Goal: Task Accomplishment & Management: Use online tool/utility

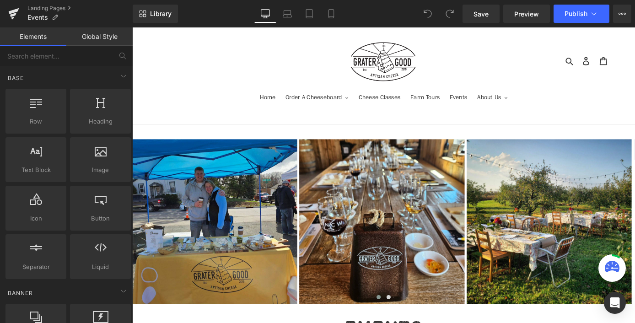
scroll to position [497, 0]
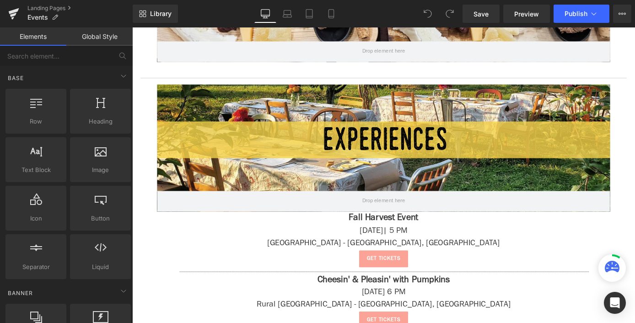
click at [542, 281] on div "Get tickets" at bounding box center [409, 282] width 499 height 19
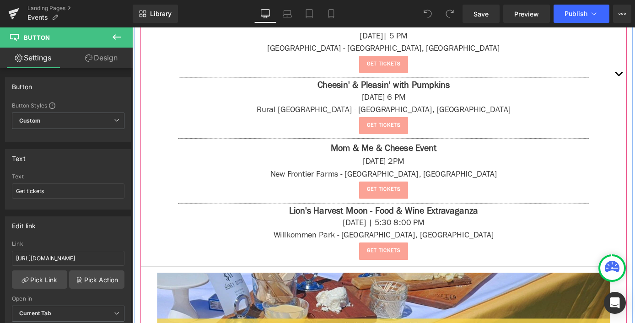
scroll to position [411, 0]
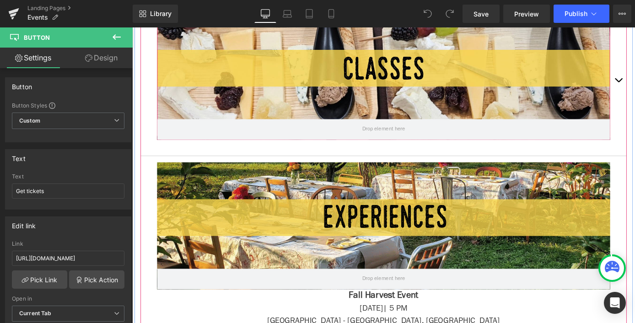
click at [562, 68] on div at bounding box center [409, 82] width 499 height 140
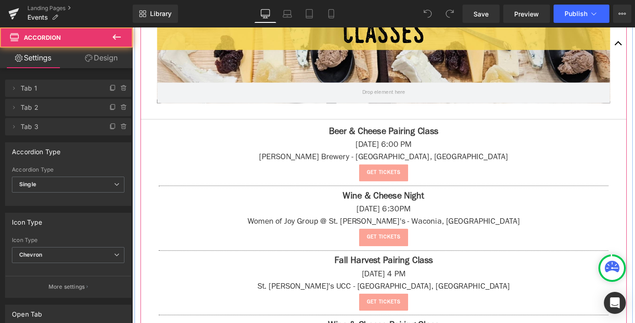
scroll to position [474, 0]
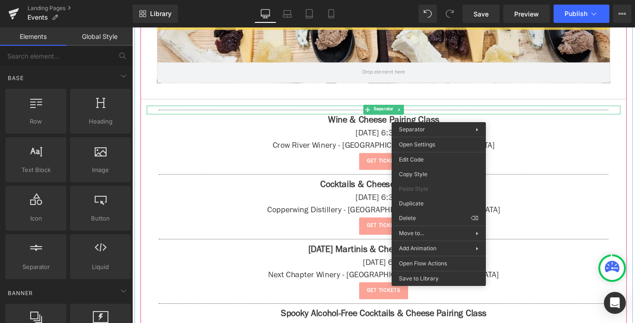
drag, startPoint x: 465, startPoint y: 115, endPoint x: 563, endPoint y: 204, distance: 131.9
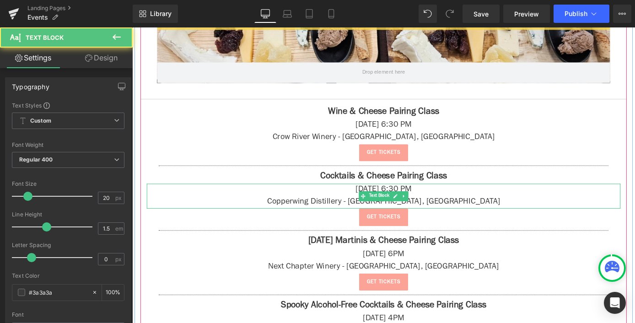
click at [538, 210] on p "[DATE] 6:30 PM" at bounding box center [409, 207] width 522 height 14
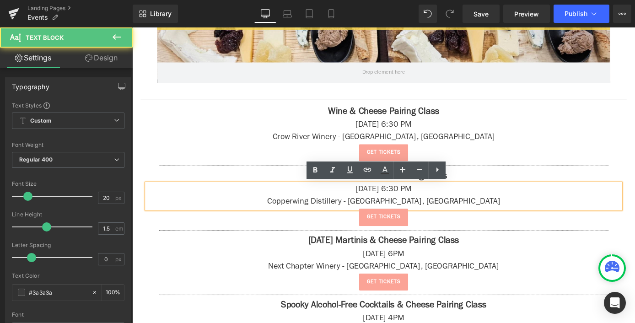
click at [496, 101] on div "Hero Banner Text Block" at bounding box center [408, 24] width 535 height 164
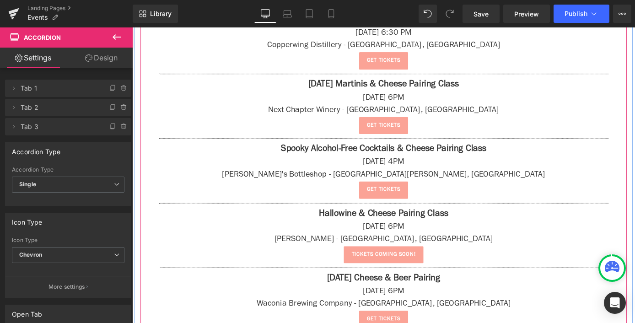
scroll to position [686, 0]
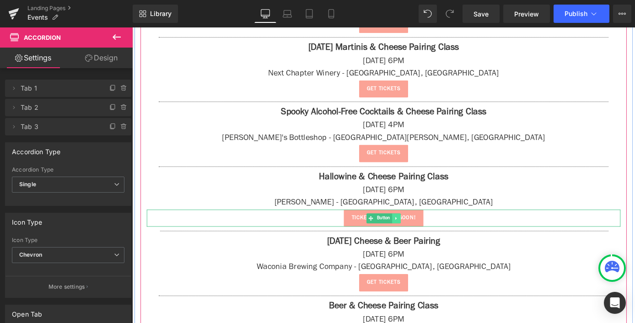
click at [425, 232] on link at bounding box center [423, 237] width 10 height 11
click at [449, 232] on link "tickets coming soon!" at bounding box center [409, 237] width 88 height 19
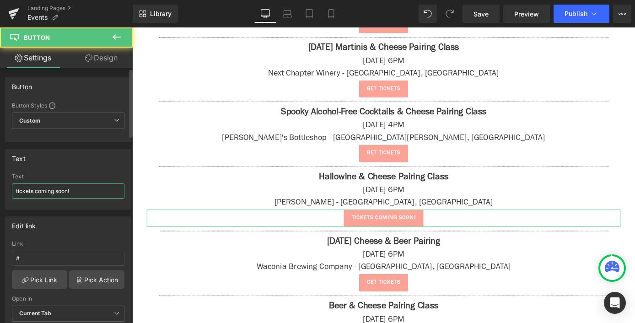
click at [69, 190] on input "tickets coming soon!" at bounding box center [68, 191] width 113 height 15
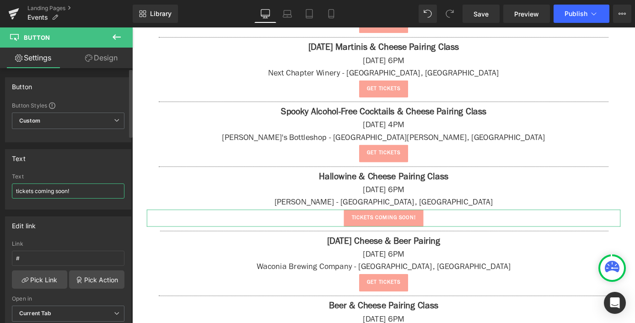
click at [69, 190] on input "tickets coming soon!" at bounding box center [68, 191] width 113 height 15
type input "GET TICKETS"
click at [70, 260] on input "#" at bounding box center [68, 258] width 113 height 15
paste input "[URL][DOMAIN_NAME][PERSON_NAME]"
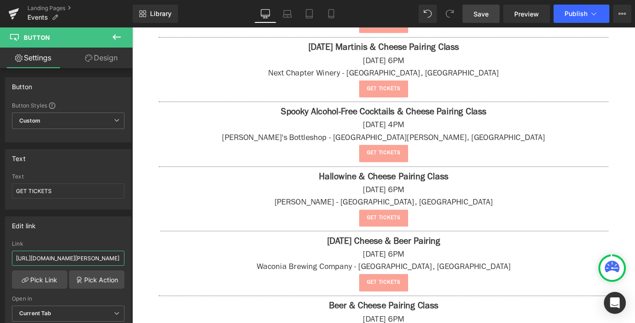
type input "[URL][DOMAIN_NAME][PERSON_NAME]"
click at [486, 15] on span "Save" at bounding box center [481, 14] width 15 height 10
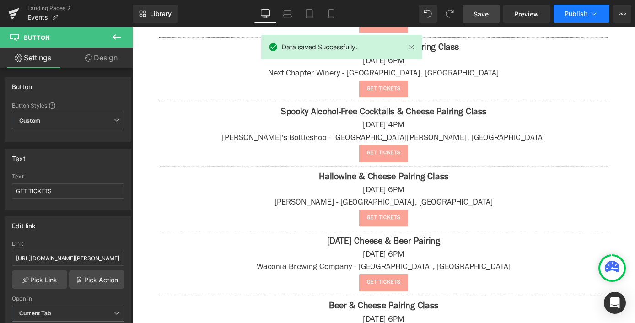
click at [573, 15] on span "Publish" at bounding box center [576, 13] width 23 height 7
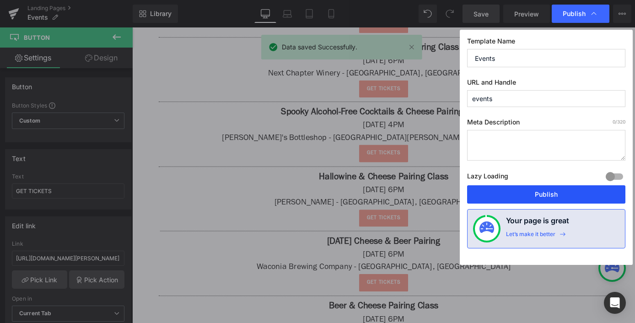
click at [551, 186] on button "Publish" at bounding box center [546, 194] width 158 height 18
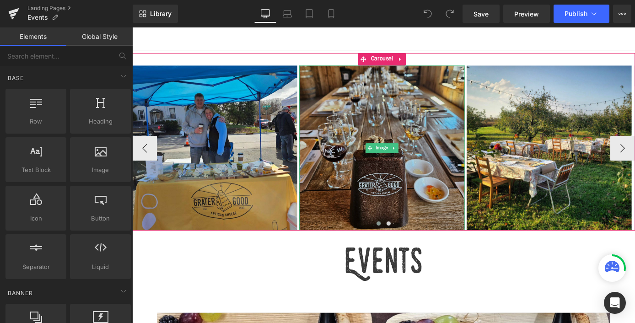
scroll to position [247, 0]
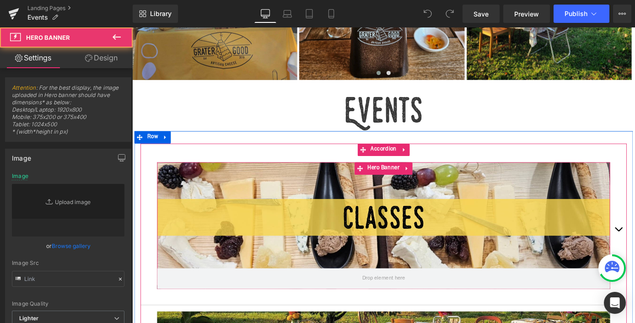
click at [503, 253] on div at bounding box center [409, 246] width 499 height 140
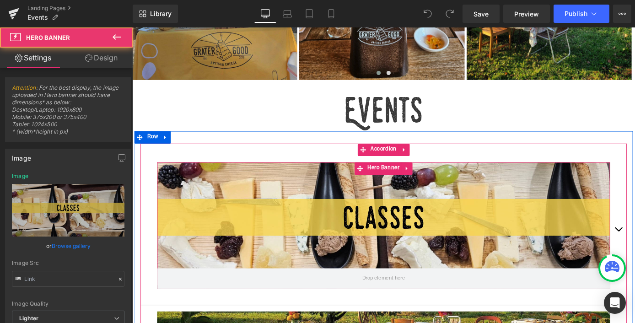
scroll to position [357, 0]
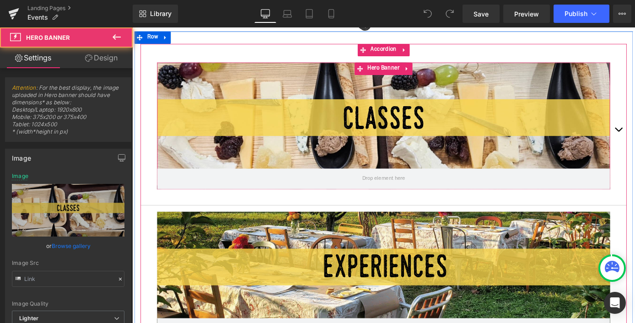
click at [572, 140] on div at bounding box center [409, 136] width 499 height 140
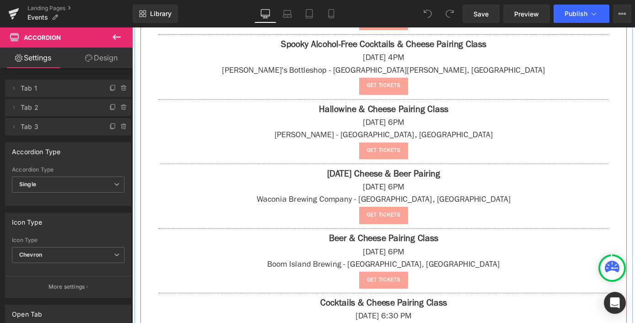
scroll to position [719, 0]
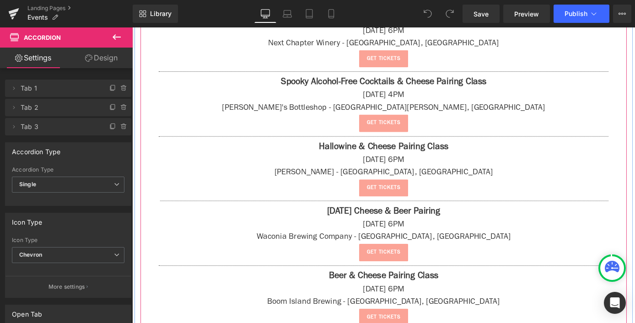
click at [443, 97] on p "[DATE] 4PM" at bounding box center [409, 103] width 522 height 14
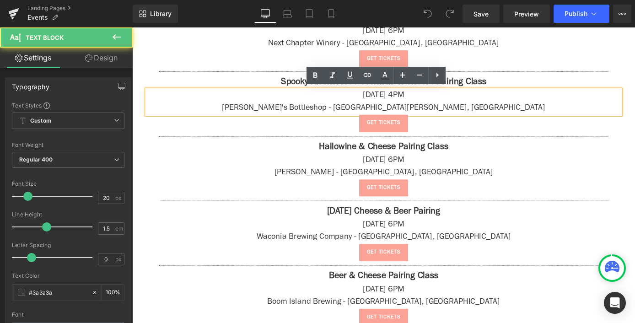
click at [446, 99] on p "[DATE] 4PM" at bounding box center [409, 103] width 522 height 14
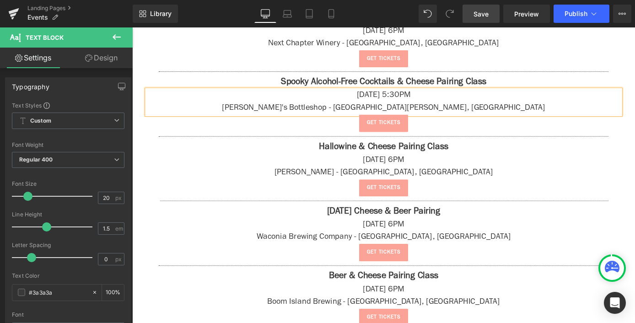
click at [484, 17] on span "Save" at bounding box center [481, 14] width 15 height 10
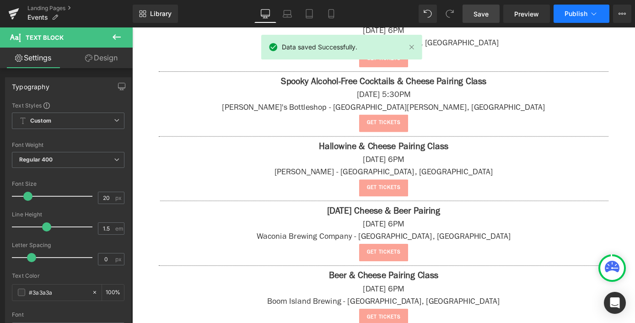
click at [578, 11] on span "Publish" at bounding box center [576, 13] width 23 height 7
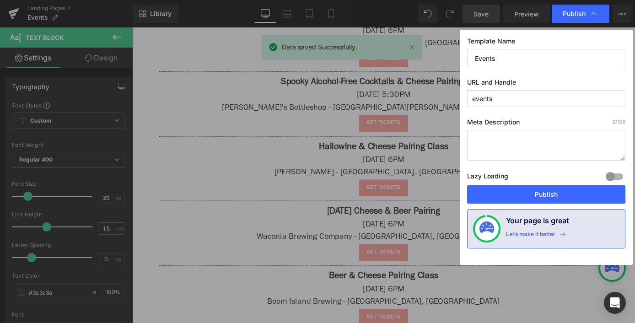
click at [560, 173] on div "Lazy Loading Build Upgrade plan to unlock" at bounding box center [546, 177] width 158 height 15
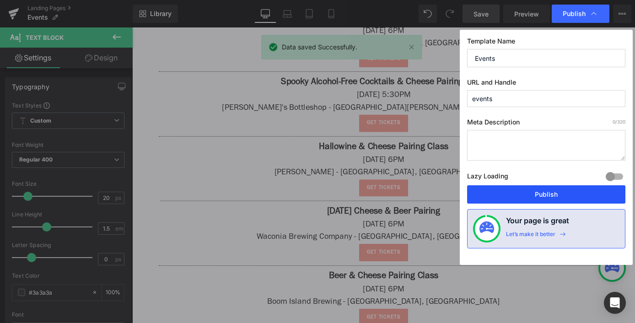
click at [557, 194] on button "Publish" at bounding box center [546, 194] width 158 height 18
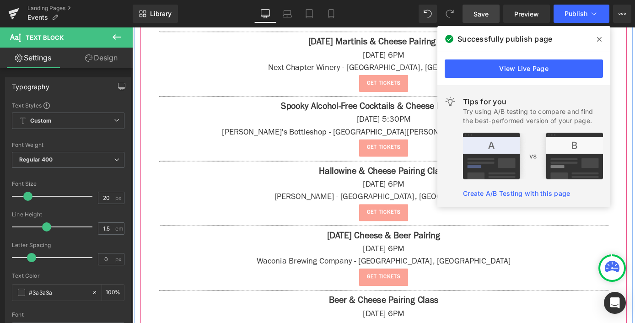
scroll to position [661, 0]
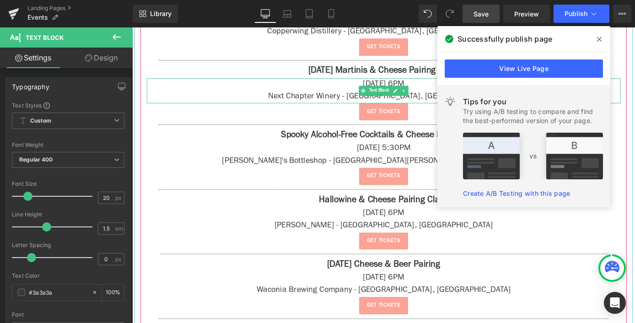
click at [597, 39] on span at bounding box center [599, 39] width 15 height 15
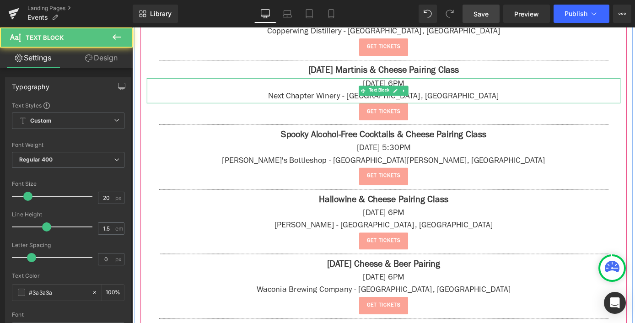
click at [455, 89] on p "[DATE] 6PM" at bounding box center [409, 91] width 522 height 14
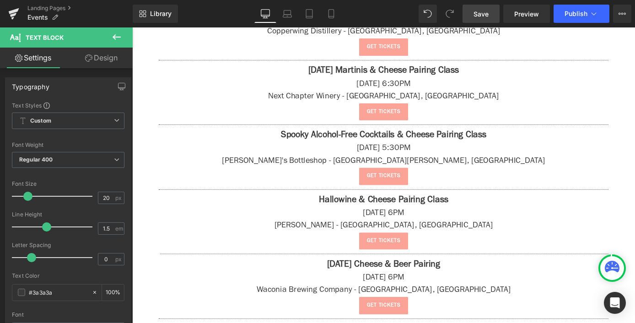
click at [480, 16] on span "Save" at bounding box center [481, 14] width 15 height 10
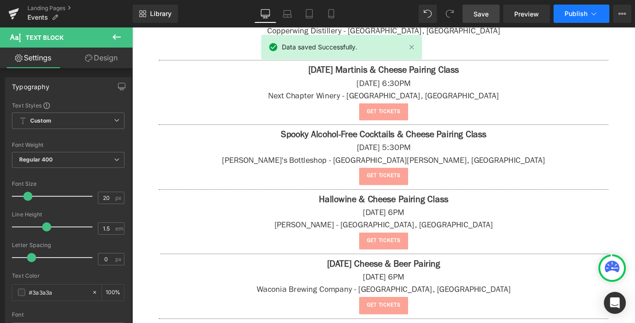
click at [582, 14] on span "Publish" at bounding box center [576, 13] width 23 height 7
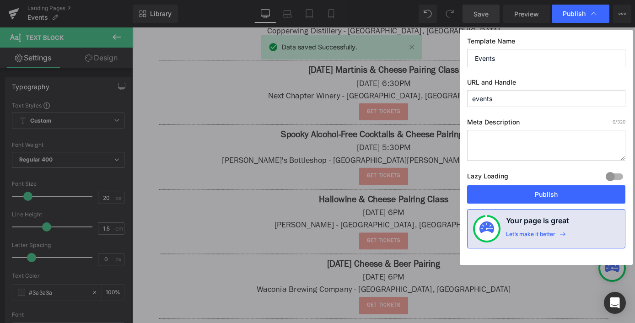
click at [530, 205] on div "Template Name Events URL and Handle events Meta Description 0 /320 Lazy Loading…" at bounding box center [546, 147] width 173 height 235
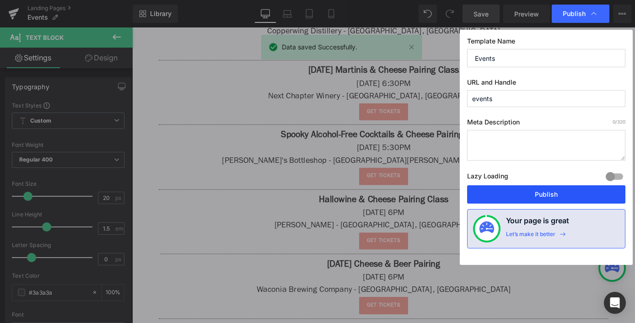
click at [529, 199] on button "Publish" at bounding box center [546, 194] width 158 height 18
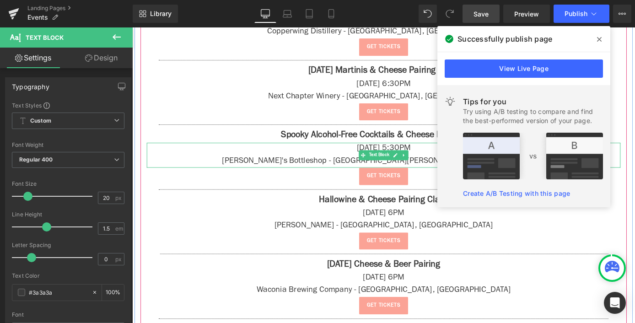
click at [600, 38] on icon at bounding box center [599, 39] width 5 height 7
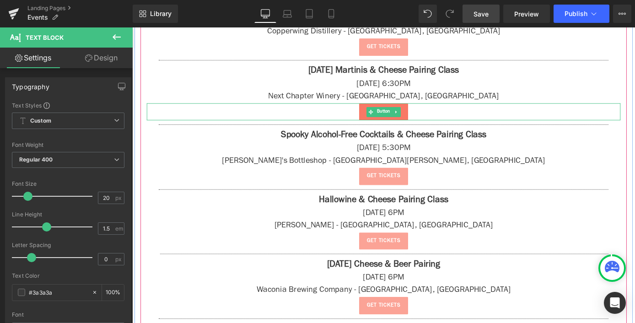
click at [416, 119] on span "Button" at bounding box center [409, 120] width 19 height 11
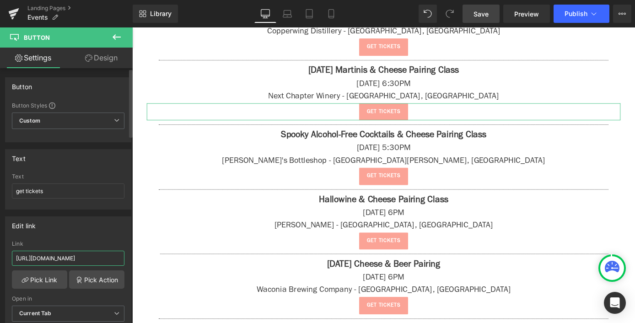
click at [89, 253] on input "https://thegratergoodmn.com/products/next-chapter-winery-cheese-martini-pairing…" at bounding box center [68, 258] width 113 height 15
click at [90, 253] on input "https://thegratergoodmn.com/products/next-chapter-winery-cheese-martini-pairing…" at bounding box center [68, 258] width 113 height 15
click at [88, 255] on input "https://thegratergoodmn.com/products/next-chapter-winery-cheese-martini-pairing…" at bounding box center [68, 258] width 113 height 15
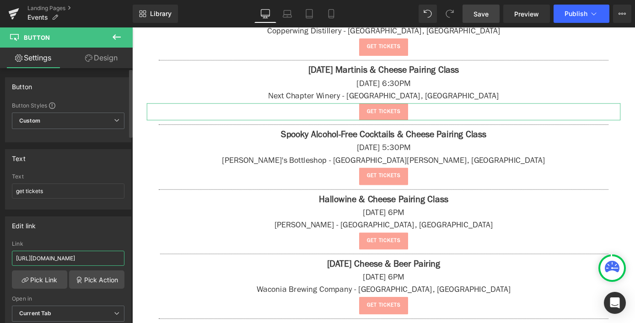
click at [86, 255] on input "https://thegratergoodmn.com/products/next-chapter-winery-cheese-martini-pairing…" at bounding box center [68, 258] width 113 height 15
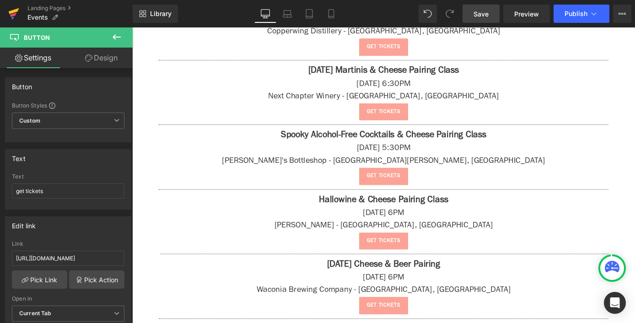
click at [17, 11] on icon at bounding box center [14, 11] width 11 height 6
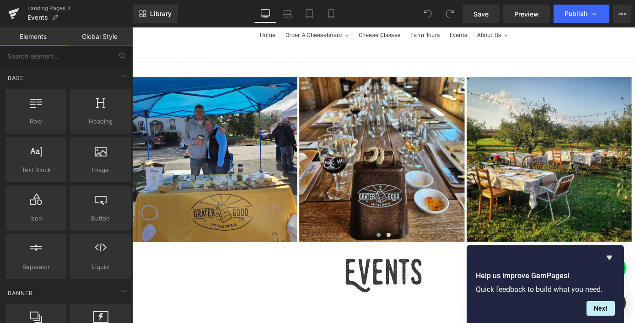
scroll to position [232, 0]
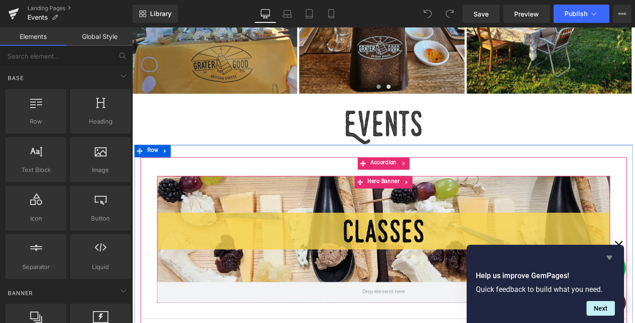
click at [608, 259] on icon "Hide survey" at bounding box center [609, 257] width 11 height 11
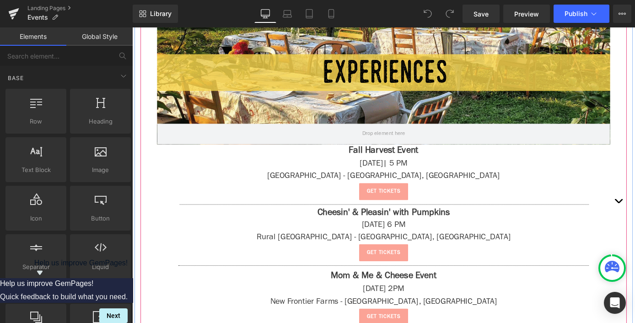
scroll to position [492, 0]
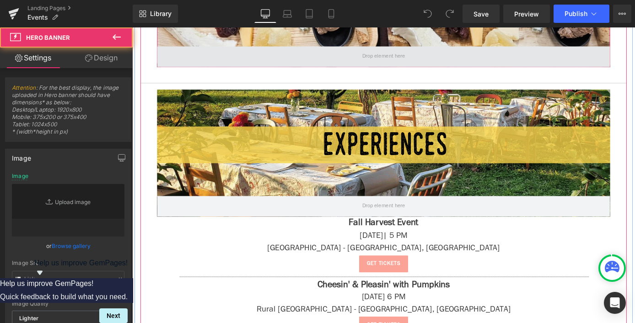
click at [635, 62] on span at bounding box center [409, 59] width 499 height 23
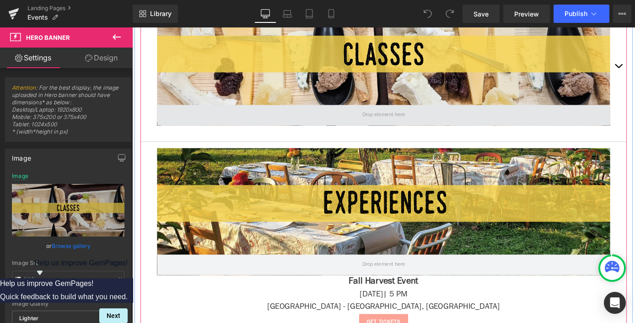
scroll to position [390, 0]
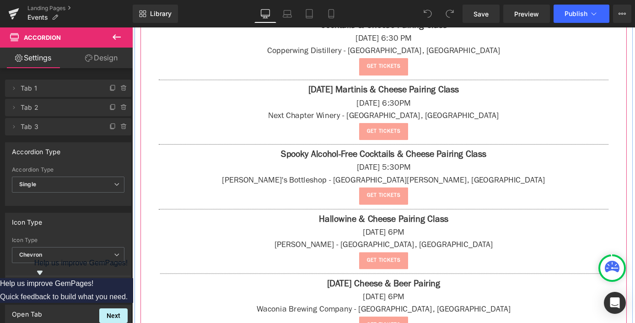
scroll to position [579, 0]
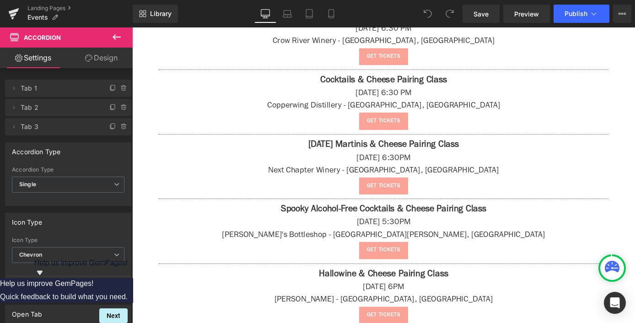
click at [109, 37] on button at bounding box center [117, 37] width 32 height 20
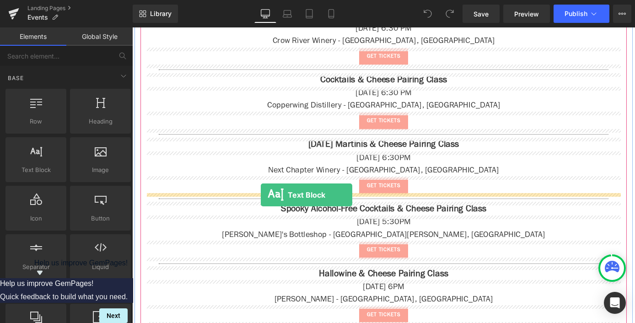
drag, startPoint x: 161, startPoint y: 194, endPoint x: 274, endPoint y: 212, distance: 114.5
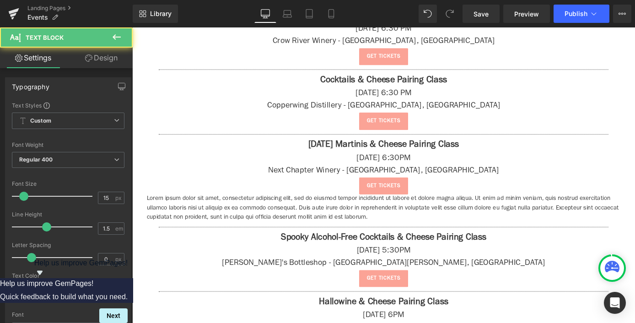
click at [120, 38] on icon at bounding box center [116, 37] width 11 height 11
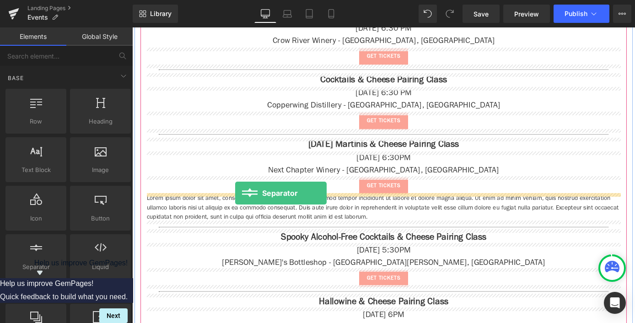
drag, startPoint x: 166, startPoint y: 285, endPoint x: 217, endPoint y: 232, distance: 72.8
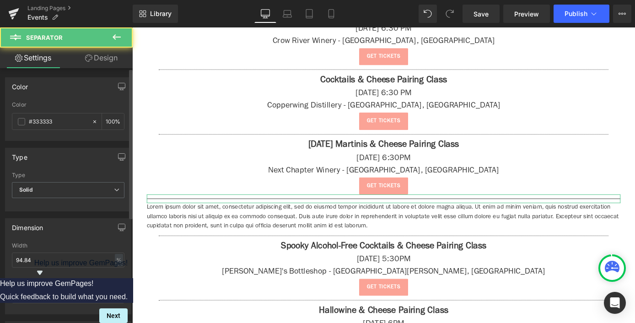
click at [88, 182] on div "Type Solid Solid Dashed Dotted" at bounding box center [68, 190] width 113 height 37
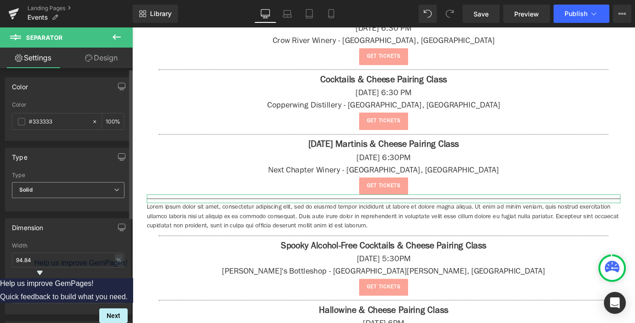
click at [87, 193] on span "Solid" at bounding box center [68, 190] width 113 height 16
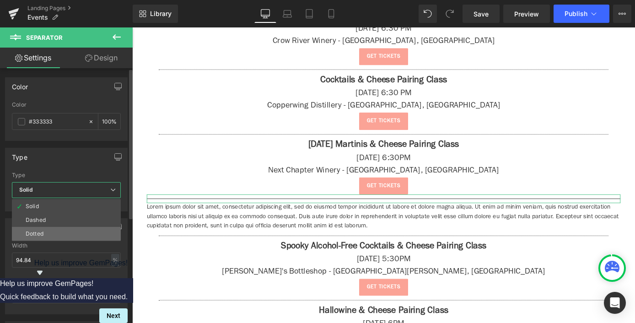
click at [76, 239] on li "Dotted" at bounding box center [66, 234] width 109 height 14
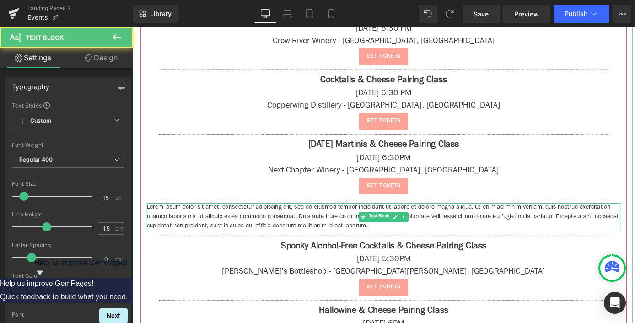
click at [206, 236] on p "Lorem ipsum dolor sit amet, consectetur adipiscing elit, sed do eiusmod tempor …" at bounding box center [409, 236] width 522 height 31
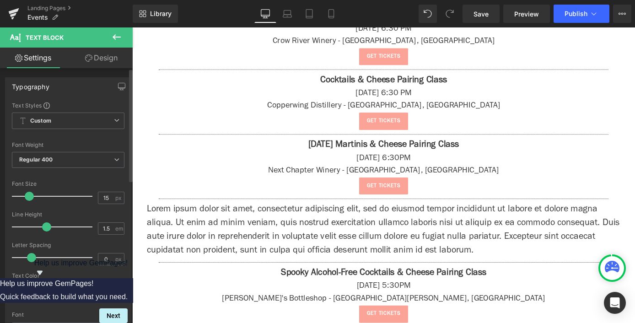
drag, startPoint x: 21, startPoint y: 196, endPoint x: 26, endPoint y: 198, distance: 5.2
click at [26, 198] on span at bounding box center [29, 196] width 9 height 9
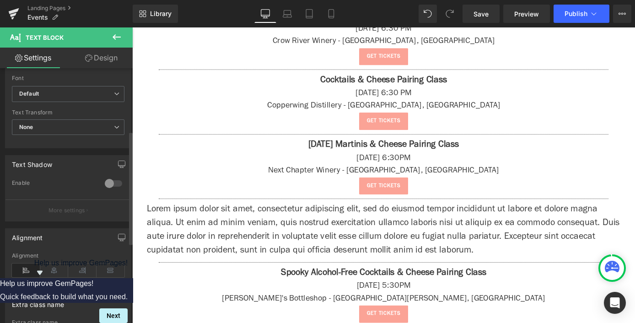
scroll to position [323, 0]
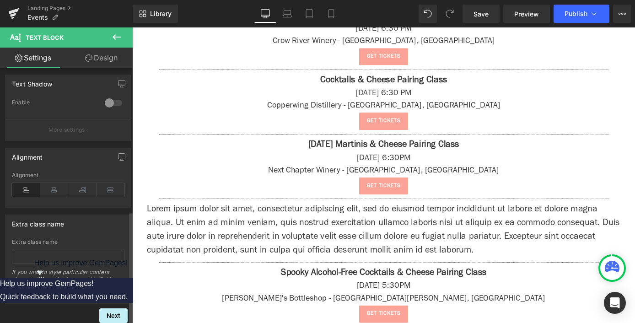
click at [49, 190] on div "Alignment" at bounding box center [68, 189] width 113 height 35
click at [51, 183] on icon at bounding box center [54, 190] width 28 height 14
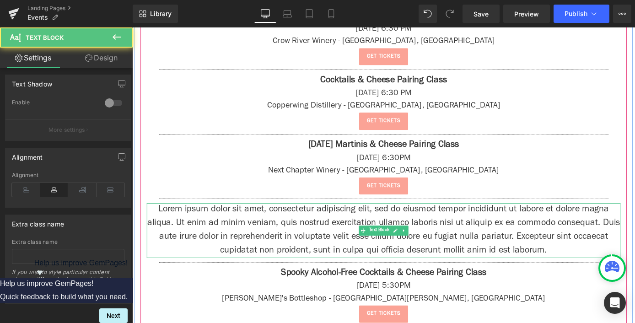
click at [276, 243] on p "Lorem ipsum dolor sit amet, consectetur adipiscing elit, sed do eiusmod tempor …" at bounding box center [409, 251] width 522 height 60
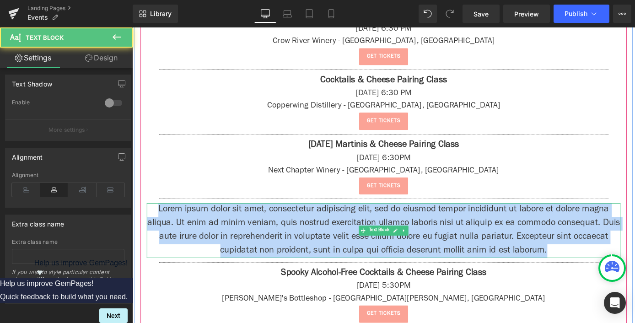
click at [276, 243] on p "Lorem ipsum dolor sit amet, consectetur adipiscing elit, sed do eiusmod tempor …" at bounding box center [409, 251] width 522 height 60
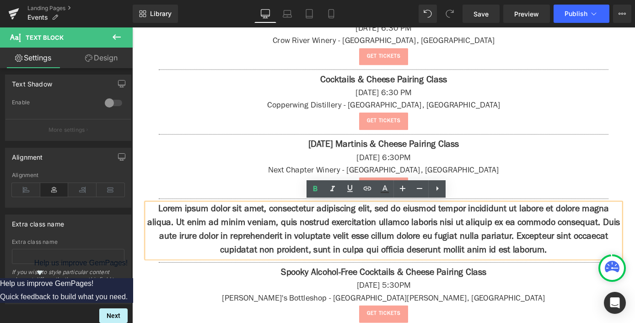
click at [296, 241] on strong "Lorem ipsum dolor sit amet, consectetur adipiscing elit, sed do eiusmod tempor …" at bounding box center [409, 250] width 521 height 55
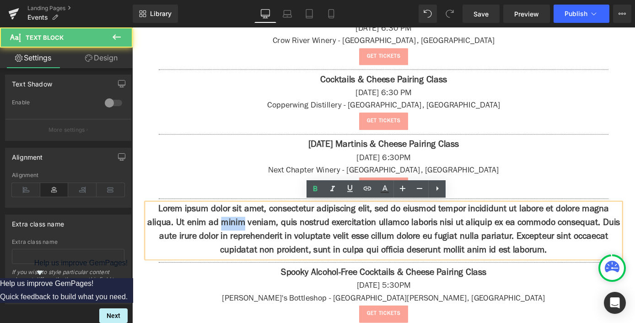
click at [296, 241] on strong "Lorem ipsum dolor sit amet, consectetur adipiscing elit, sed do eiusmod tempor …" at bounding box center [409, 250] width 521 height 55
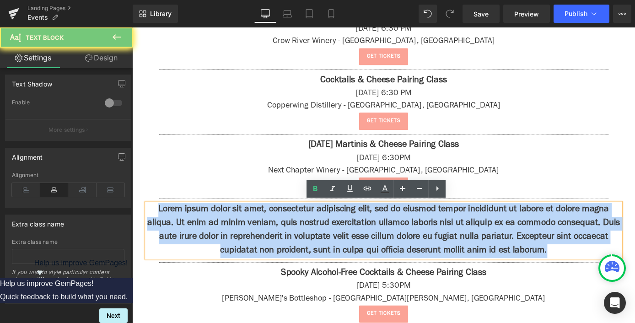
click at [296, 241] on strong "Lorem ipsum dolor sit amet, consectetur adipiscing elit, sed do eiusmod tempor …" at bounding box center [409, 250] width 521 height 55
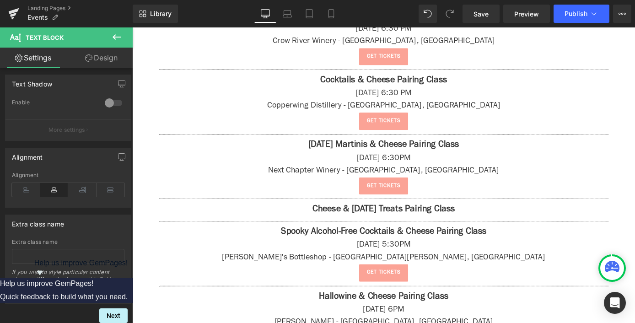
click at [111, 43] on button at bounding box center [117, 37] width 32 height 20
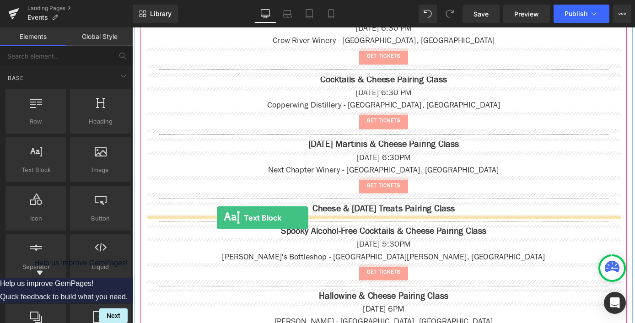
drag, startPoint x: 154, startPoint y: 200, endPoint x: 226, endPoint y: 237, distance: 80.4
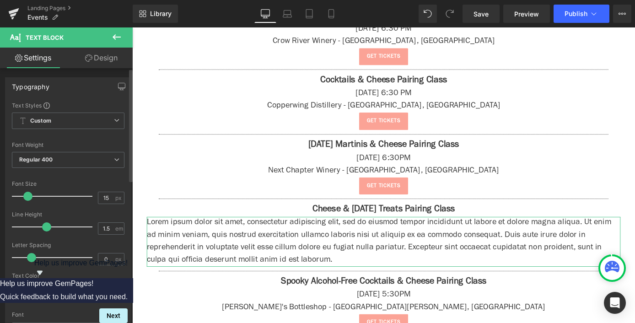
click at [27, 197] on span at bounding box center [27, 196] width 9 height 9
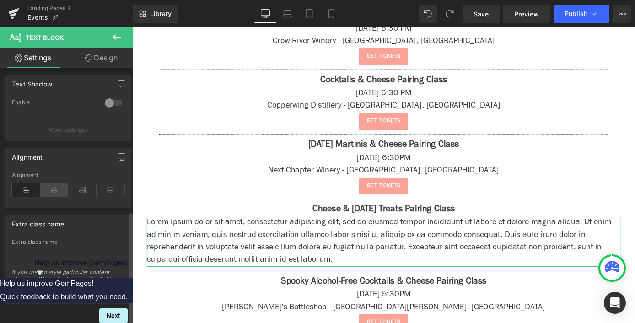
click at [50, 183] on icon at bounding box center [54, 190] width 28 height 14
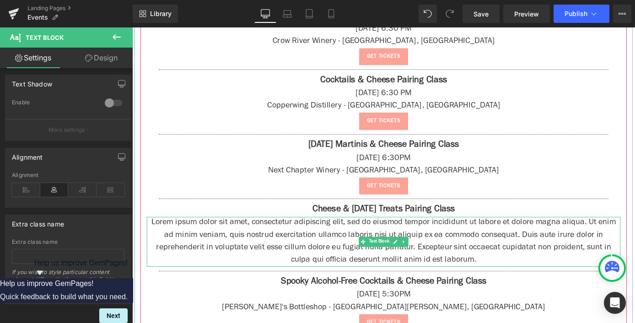
click at [259, 253] on p "Lorem ipsum dolor sit amet, consectetur adipiscing elit, sed do eiusmod tempor …" at bounding box center [409, 263] width 522 height 55
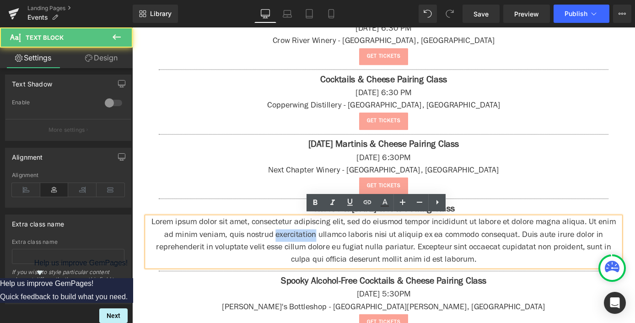
click at [259, 253] on p "Lorem ipsum dolor sit amet, consectetur adipiscing elit, sed do eiusmod tempor …" at bounding box center [409, 263] width 522 height 55
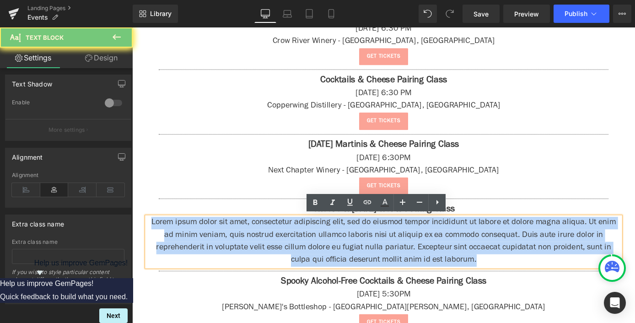
click at [259, 253] on p "Lorem ipsum dolor sit amet, consectetur adipiscing elit, sed do eiusmod tempor …" at bounding box center [409, 263] width 522 height 55
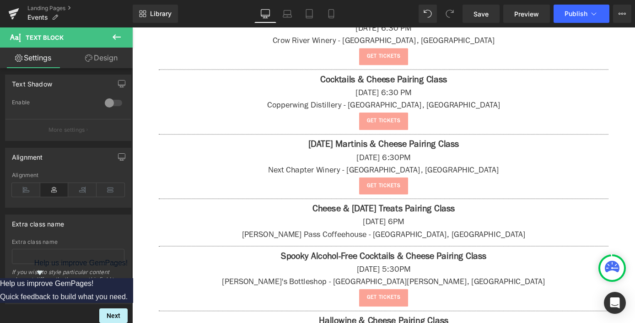
click at [115, 36] on icon at bounding box center [116, 37] width 11 height 11
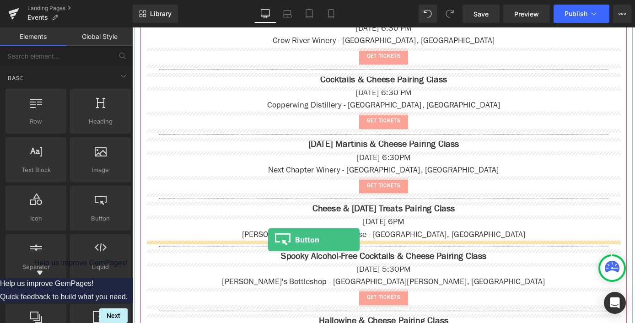
drag, startPoint x: 213, startPoint y: 247, endPoint x: 282, endPoint y: 261, distance: 70.5
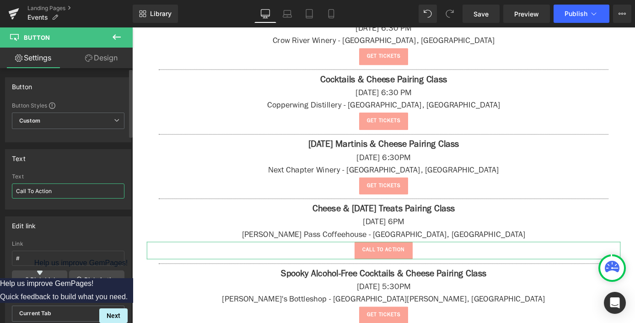
click at [51, 196] on input "Call To Action" at bounding box center [68, 191] width 113 height 15
type input "get tickets"
click at [48, 255] on input "#" at bounding box center [68, 258] width 113 height 15
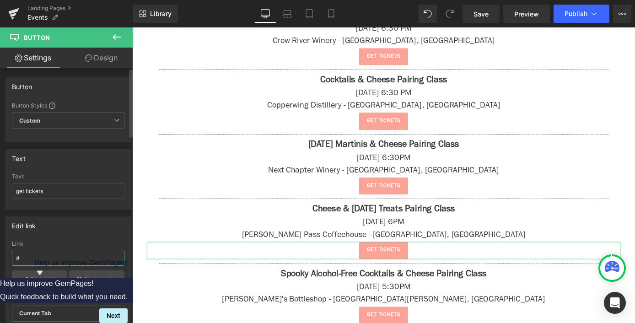
click at [48, 255] on input "#" at bounding box center [68, 258] width 113 height 15
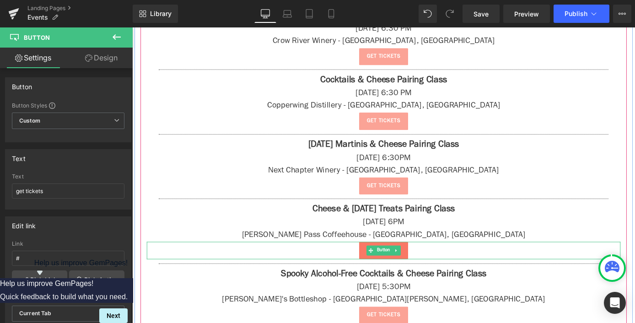
click at [382, 276] on link "get tickets" at bounding box center [409, 273] width 54 height 19
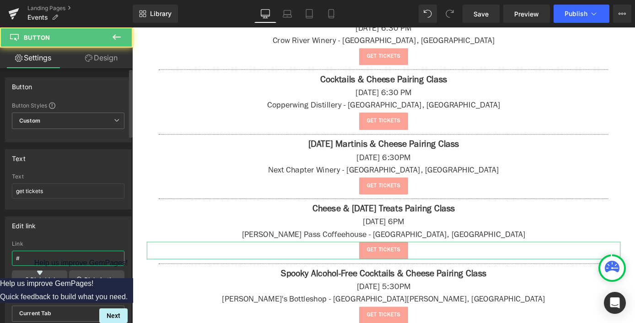
click at [58, 259] on input "#" at bounding box center [68, 258] width 113 height 15
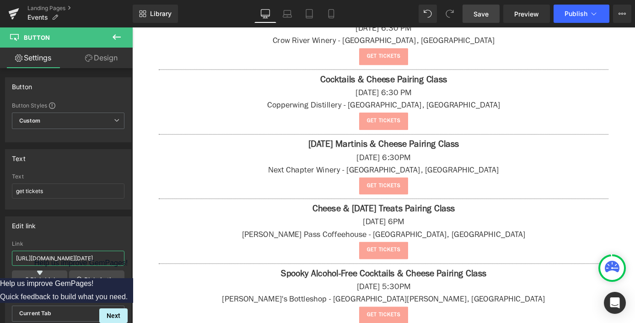
type input "https://thegratergoodmn.com/products/cheese-and-halloween-candy-class"
click at [475, 15] on span "Save" at bounding box center [481, 14] width 15 height 10
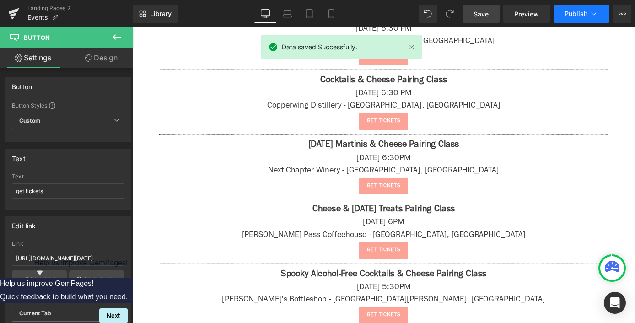
click at [587, 9] on button "Publish" at bounding box center [582, 14] width 56 height 18
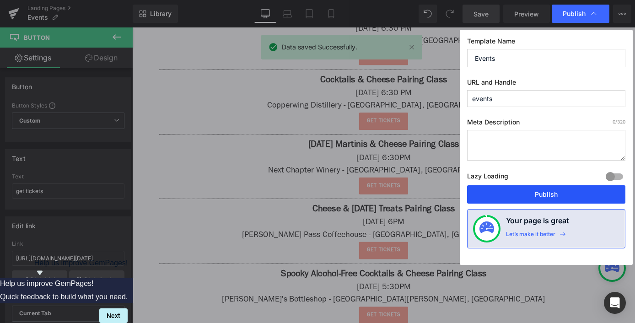
click at [530, 192] on button "Publish" at bounding box center [546, 194] width 158 height 18
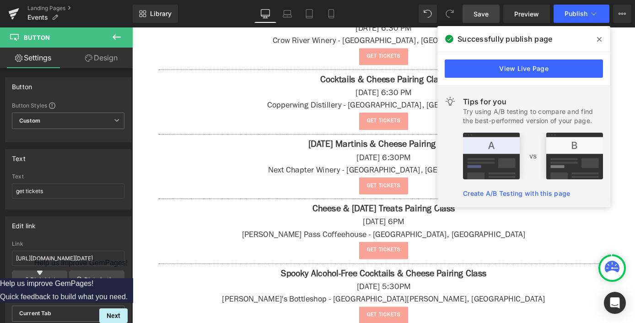
click at [594, 40] on span at bounding box center [599, 39] width 15 height 15
